Goal: Task Accomplishment & Management: Manage account settings

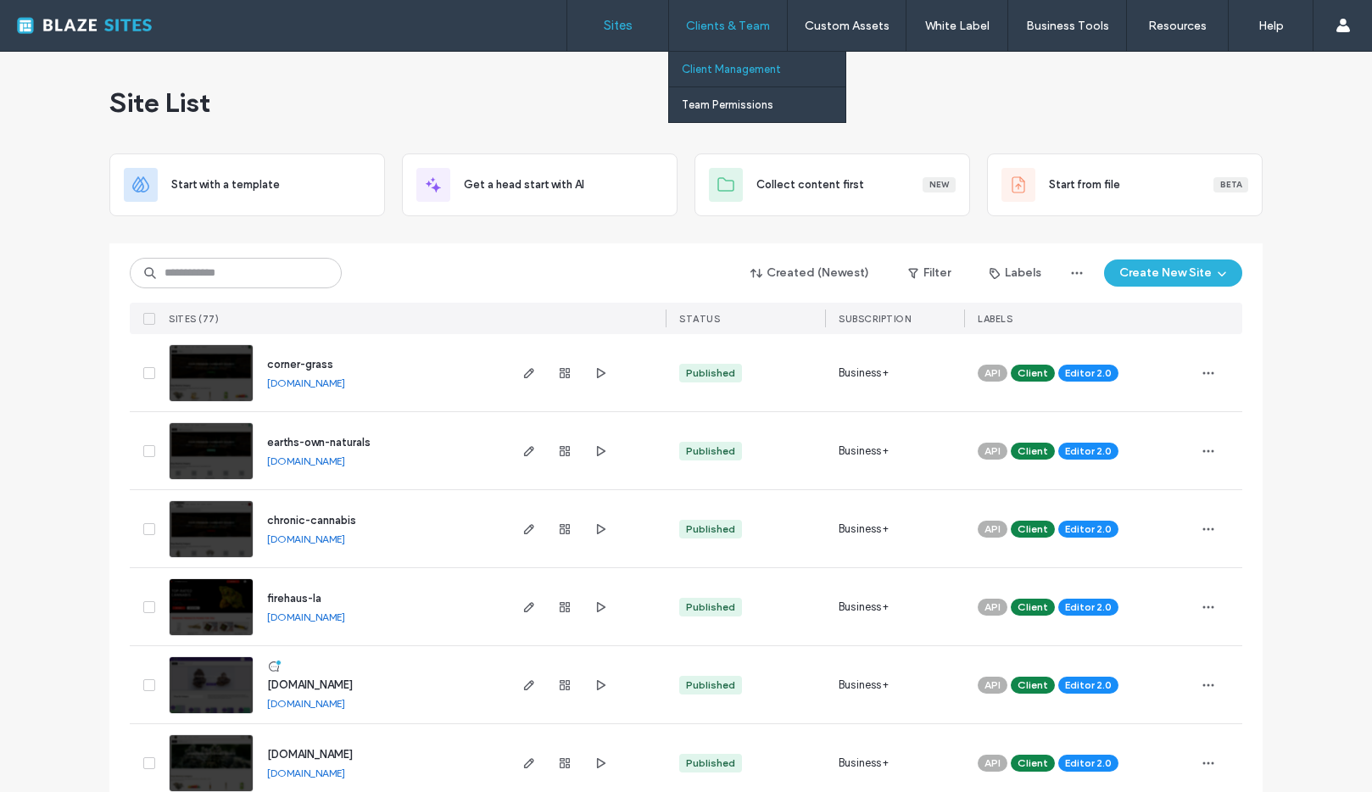
click at [730, 77] on link "Client Management" at bounding box center [764, 69] width 164 height 35
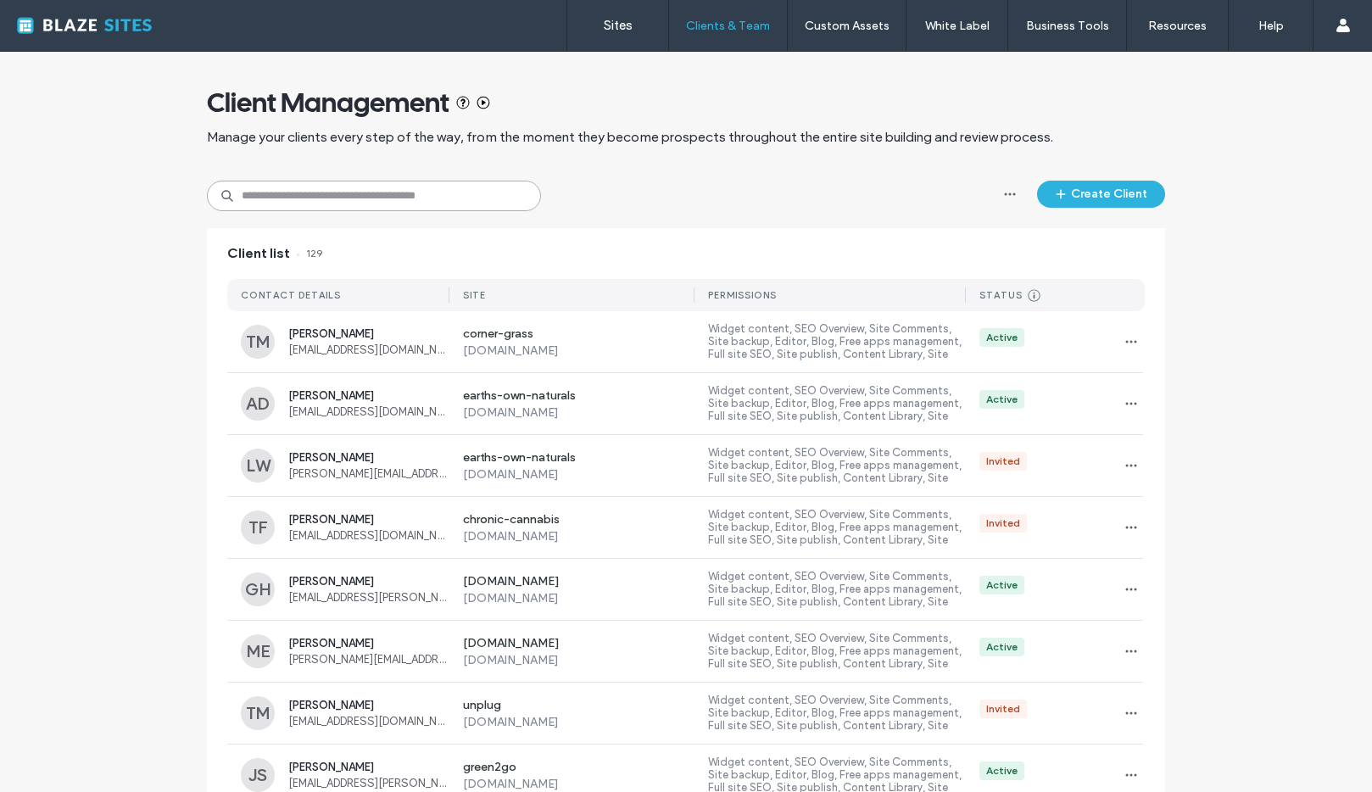
click at [310, 210] on input at bounding box center [374, 196] width 334 height 31
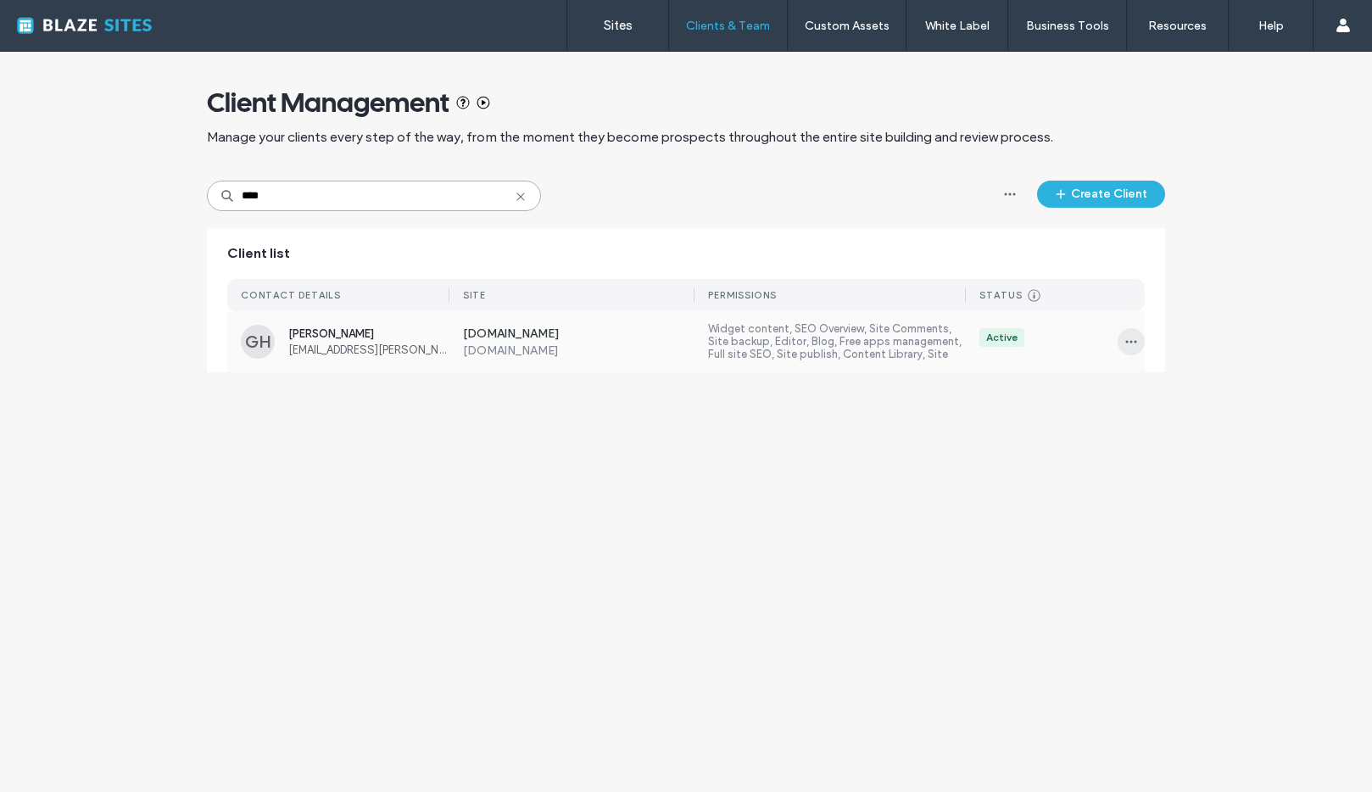
type input "****"
click at [1123, 347] on span "button" at bounding box center [1131, 341] width 27 height 27
click at [1160, 407] on div "Manage Access" at bounding box center [1194, 418] width 151 height 32
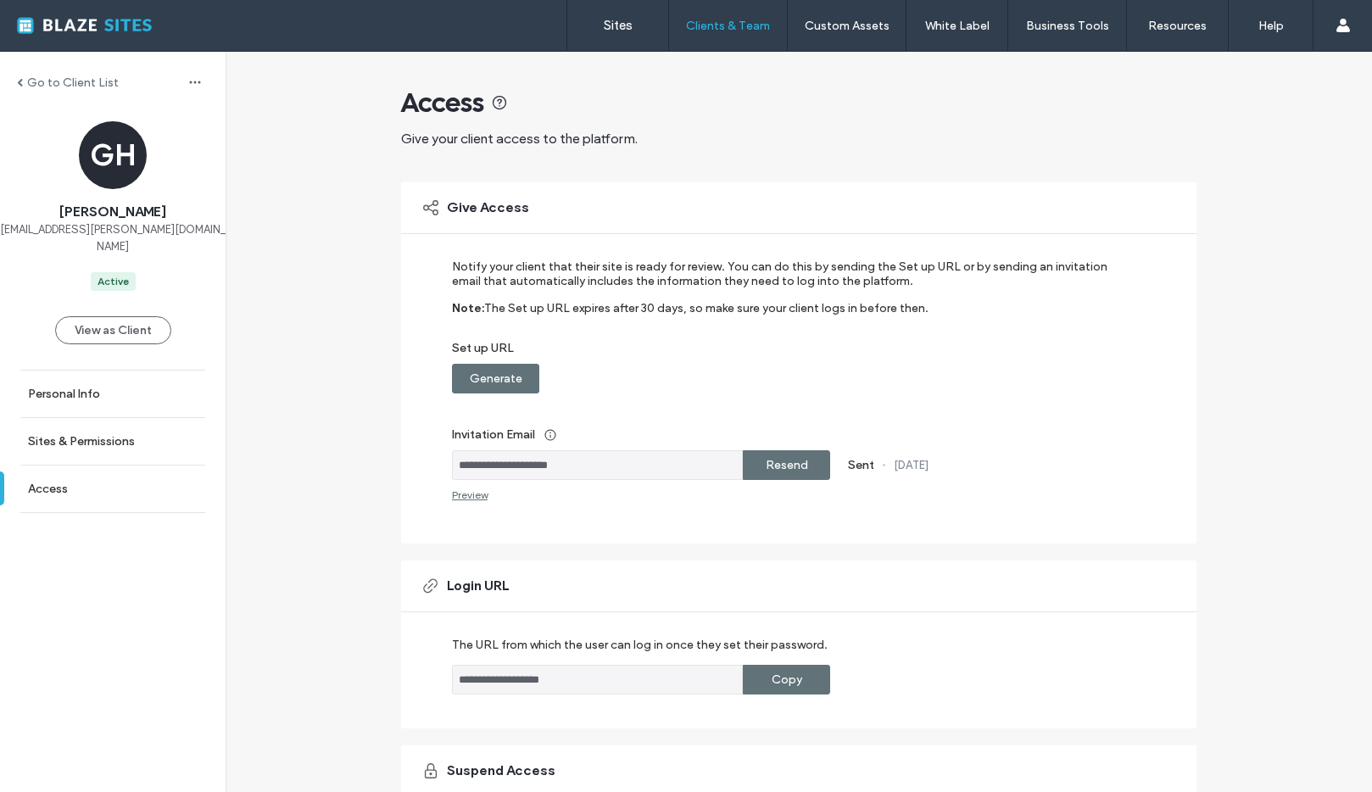
click at [796, 466] on label "Resend" at bounding box center [787, 465] width 42 height 31
